Goal: Task Accomplishment & Management: Use online tool/utility

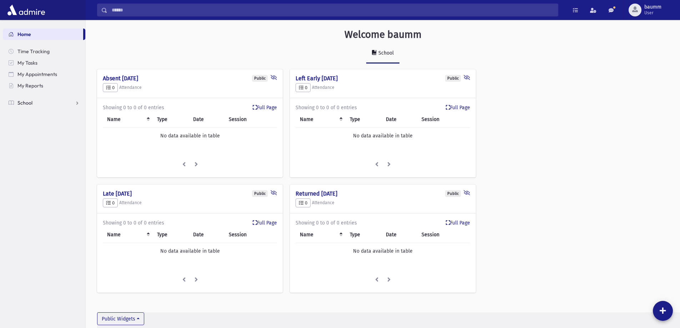
click at [26, 103] on span "School" at bounding box center [24, 103] width 15 height 6
click at [37, 172] on span "Meal Attendance" at bounding box center [40, 171] width 39 height 6
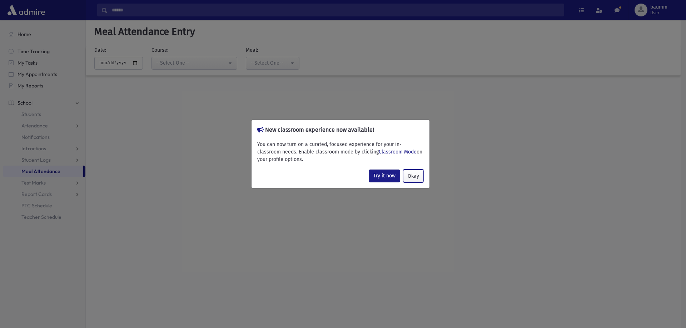
click at [411, 174] on button "Okay" at bounding box center [413, 176] width 21 height 13
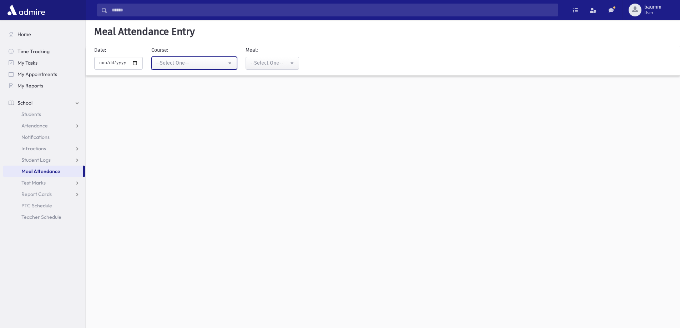
click at [227, 67] on div "--Select One--" at bounding box center [191, 63] width 71 height 8
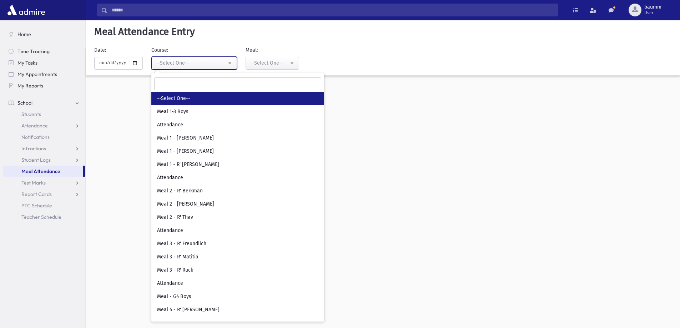
click at [230, 67] on button "--Select One--" at bounding box center [194, 63] width 86 height 13
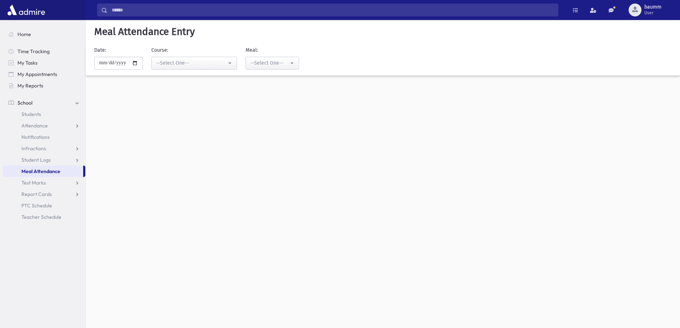
click at [45, 171] on span "Meal Attendance" at bounding box center [40, 171] width 39 height 6
click at [50, 170] on span "Meal Attendance" at bounding box center [40, 171] width 39 height 6
